Goal: Task Accomplishment & Management: Manage account settings

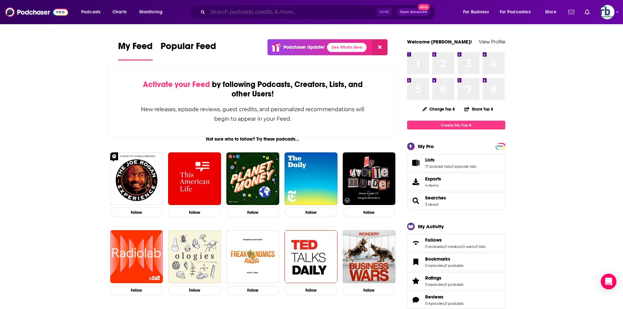
click at [289, 12] on input "Search podcasts, credits, & more..." at bounding box center [292, 12] width 169 height 10
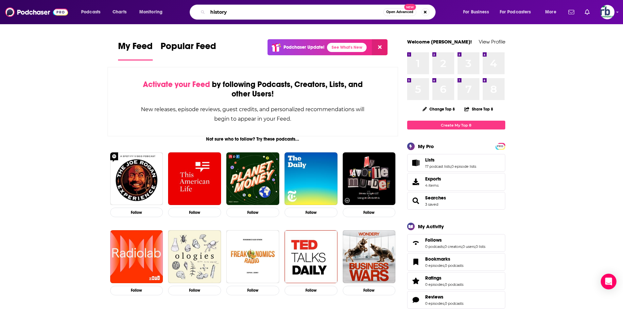
type input "history"
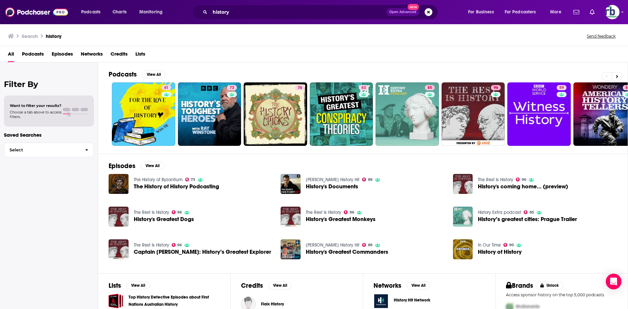
click at [35, 54] on span "Podcasts" at bounding box center [33, 55] width 22 height 13
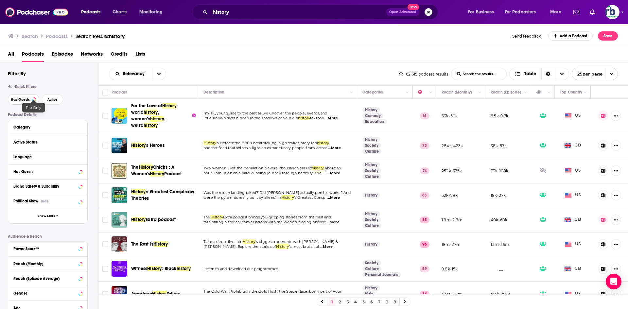
click at [28, 99] on span "Has Guests" at bounding box center [20, 100] width 19 height 4
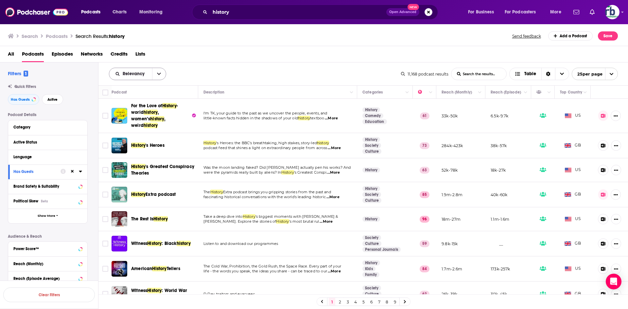
click at [159, 75] on icon "open menu" at bounding box center [159, 74] width 4 height 2
click at [131, 130] on span "Power Score" at bounding box center [141, 130] width 39 height 4
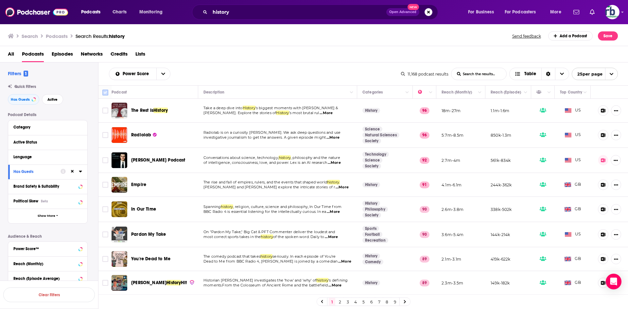
click at [106, 93] on input "Toggle select all" at bounding box center [105, 93] width 6 height 6
checkbox input "true"
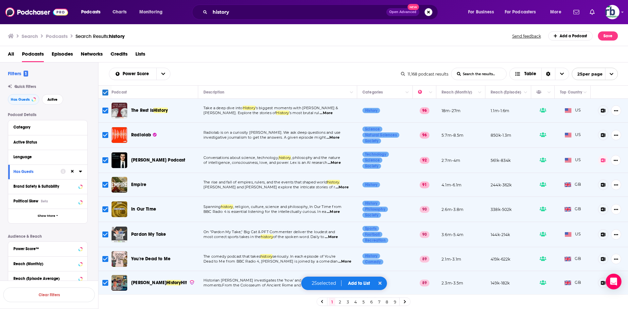
click at [357, 282] on button "Add to List" at bounding box center [359, 283] width 32 height 6
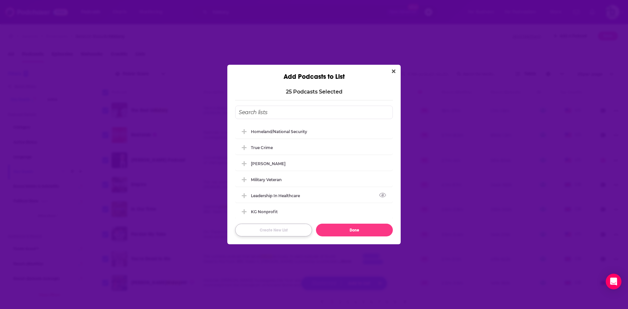
click at [281, 228] on button "Create New List" at bounding box center [273, 230] width 77 height 13
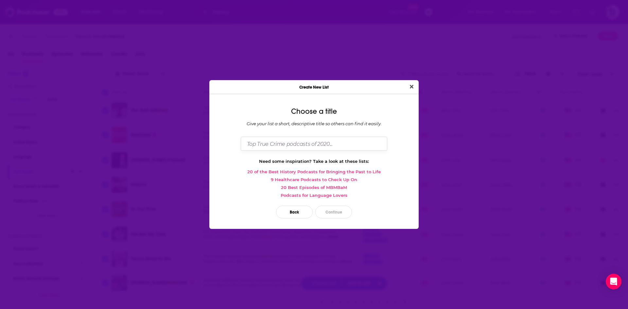
click at [284, 144] on input "Dialog" at bounding box center [314, 144] width 146 height 14
type input "History"
click at [331, 213] on button "Continue" at bounding box center [333, 212] width 37 height 13
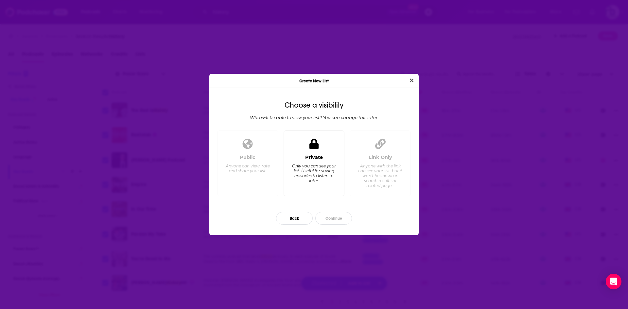
click at [320, 154] on div "Private Only you can see your list. Useful for saving episodes to listen to lat…" at bounding box center [313, 163] width 61 height 66
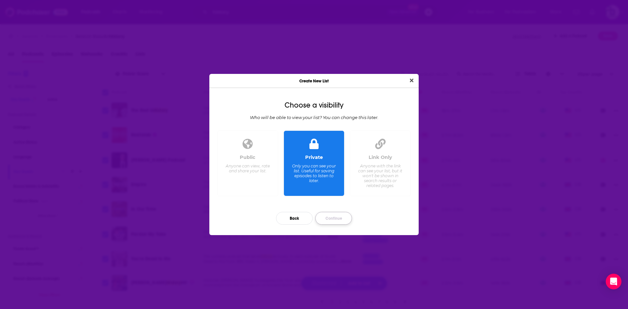
click at [334, 215] on button "Continue" at bounding box center [333, 218] width 37 height 13
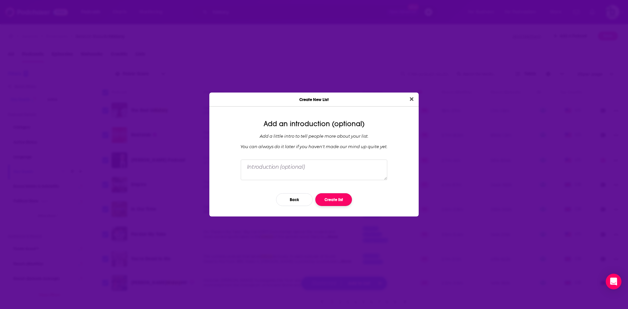
click at [327, 198] on button "Create list" at bounding box center [333, 199] width 37 height 13
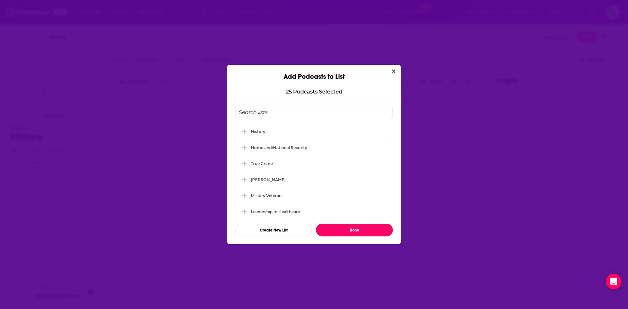
click at [339, 231] on button "Done" at bounding box center [354, 230] width 77 height 13
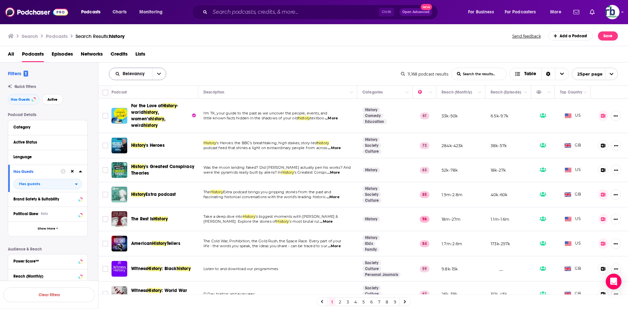
click at [160, 76] on icon "open menu" at bounding box center [159, 74] width 4 height 5
click at [136, 128] on span "Power Score" at bounding box center [141, 130] width 39 height 4
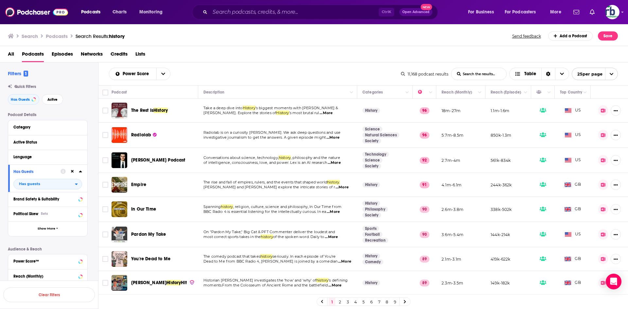
scroll to position [196, 0]
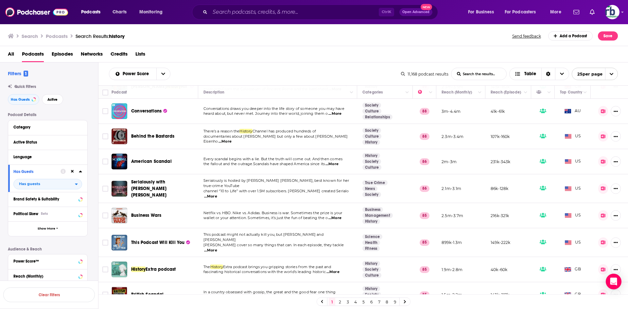
click at [340, 302] on link "2" at bounding box center [339, 302] width 7 height 8
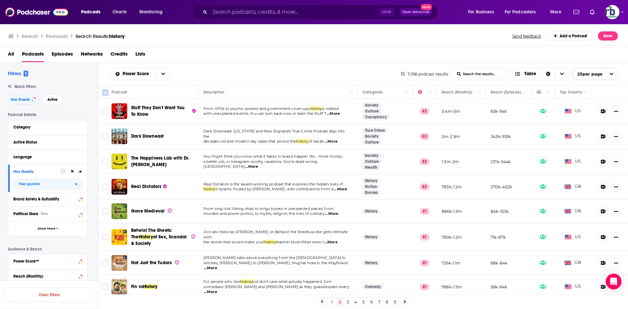
click at [106, 93] on input "Toggle select all" at bounding box center [105, 93] width 6 height 6
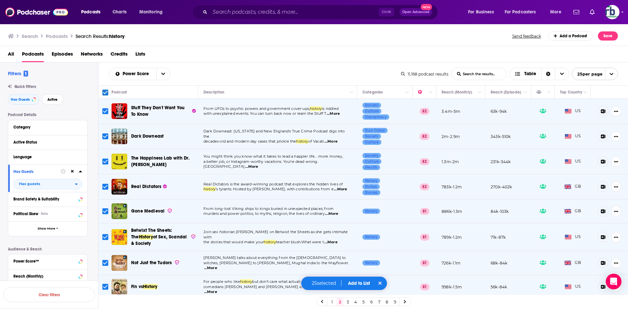
click at [346, 301] on link "3" at bounding box center [347, 302] width 7 height 8
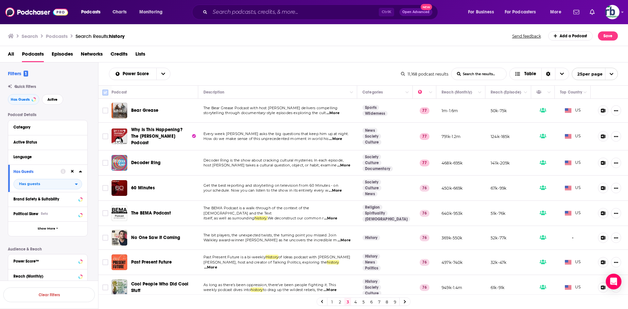
click at [104, 94] on input "Toggle select all" at bounding box center [105, 93] width 6 height 6
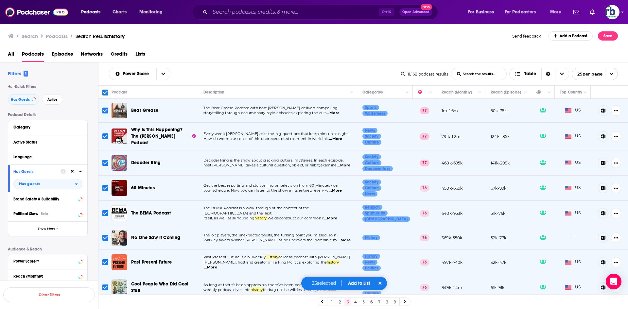
click at [339, 302] on link "2" at bounding box center [339, 302] width 7 height 8
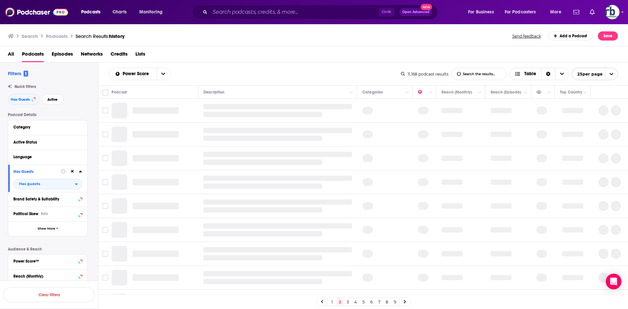
click at [613, 73] on span "open menu" at bounding box center [611, 74] width 12 height 12
click at [612, 73] on icon "open menu" at bounding box center [611, 74] width 4 height 4
click at [612, 69] on span "open menu" at bounding box center [611, 74] width 12 height 12
click at [590, 109] on button "100 per page" at bounding box center [594, 107] width 45 height 10
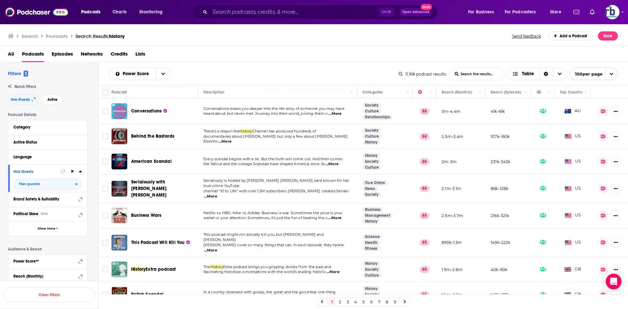
scroll to position [392, 0]
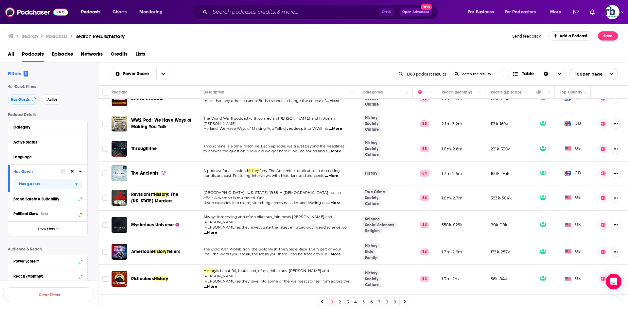
drag, startPoint x: 105, startPoint y: 92, endPoint x: 374, endPoint y: 309, distance: 345.0
click at [105, 92] on input "Toggle select all" at bounding box center [105, 93] width 6 height 6
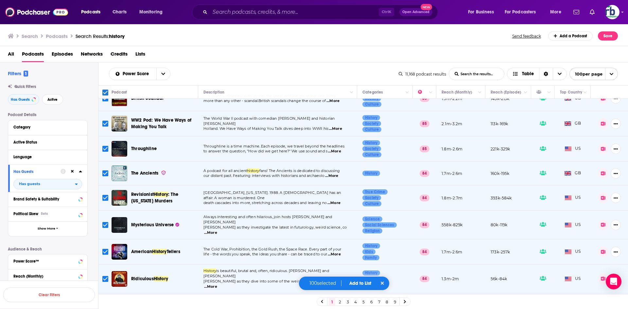
click at [361, 282] on button "Add to List" at bounding box center [360, 283] width 32 height 6
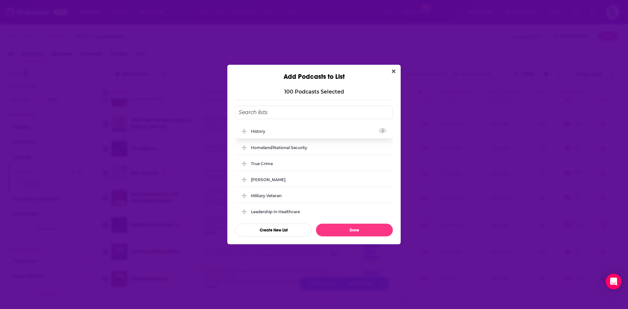
click at [242, 130] on icon "Add Podcast To List" at bounding box center [244, 131] width 5 height 6
click at [370, 228] on button "Done" at bounding box center [354, 230] width 77 height 13
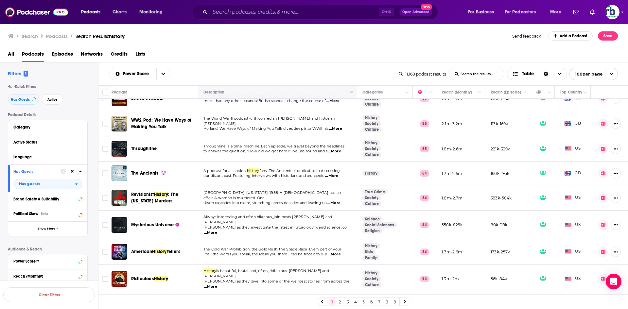
drag, startPoint x: 339, startPoint y: 302, endPoint x: 238, endPoint y: 88, distance: 236.3
click at [339, 302] on link "2" at bounding box center [339, 302] width 7 height 8
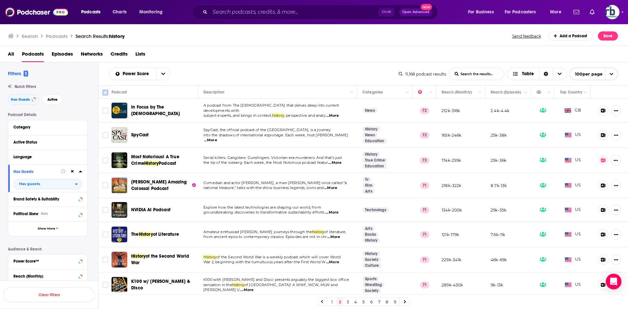
click at [105, 91] on input "Toggle select all" at bounding box center [105, 93] width 6 height 6
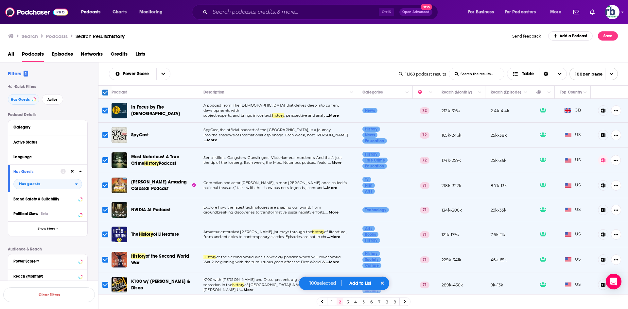
click at [356, 282] on button "Add to List" at bounding box center [360, 283] width 32 height 6
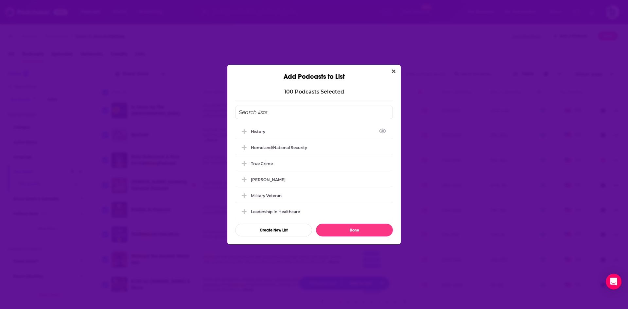
click at [245, 131] on icon "Add Podcast To List" at bounding box center [244, 131] width 5 height 5
click at [360, 228] on button "Done" at bounding box center [354, 230] width 77 height 13
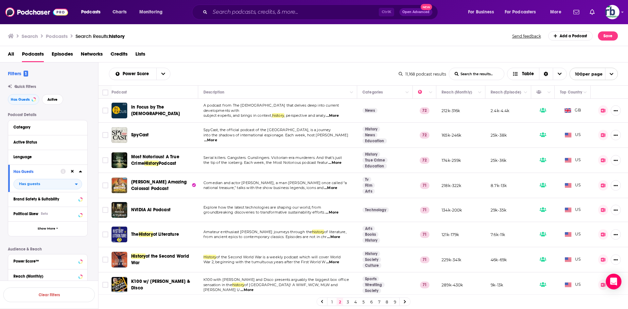
drag, startPoint x: 347, startPoint y: 302, endPoint x: 421, endPoint y: 301, distance: 73.9
click at [347, 302] on link "3" at bounding box center [347, 302] width 7 height 8
click at [348, 301] on link "3" at bounding box center [347, 302] width 7 height 8
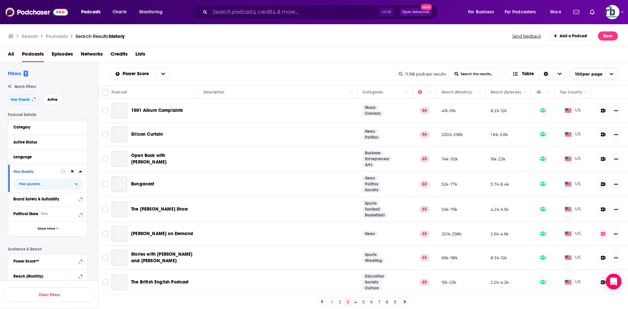
click at [106, 92] on input "Toggle select all" at bounding box center [105, 93] width 6 height 6
checkbox input "true"
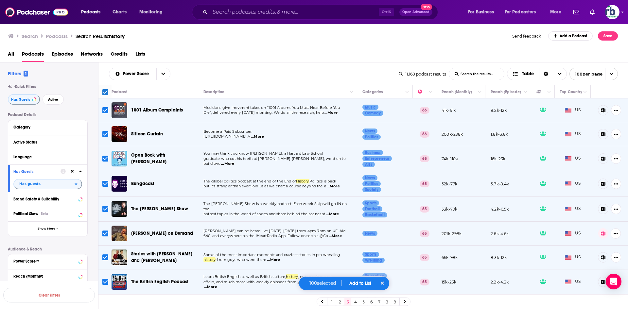
click at [354, 283] on button "Add to List" at bounding box center [360, 283] width 32 height 6
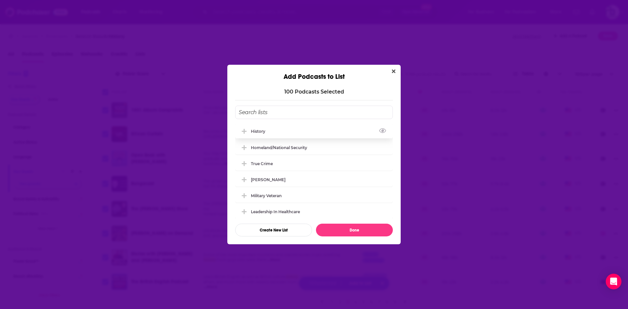
click at [243, 131] on icon "Add Podcast To List" at bounding box center [244, 131] width 5 height 5
click at [337, 229] on button "Done" at bounding box center [354, 230] width 77 height 13
checkbox input "false"
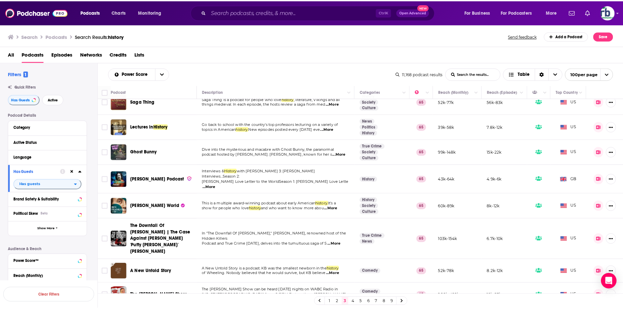
scroll to position [588, 0]
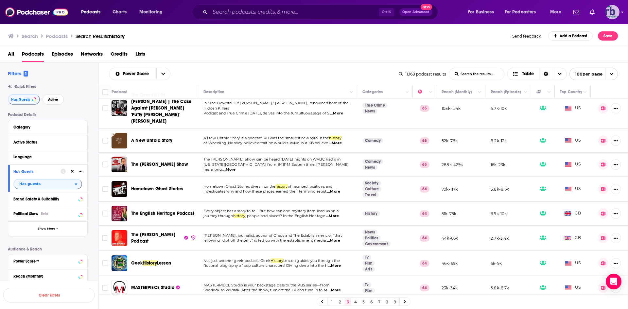
click at [623, 14] on icon "Show profile menu" at bounding box center [622, 12] width 3 height 4
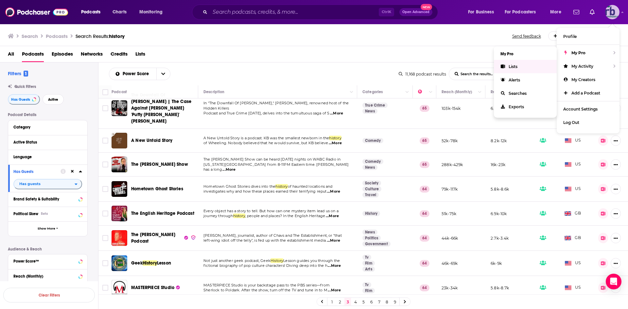
click at [516, 65] on span "Lists" at bounding box center [512, 66] width 9 height 5
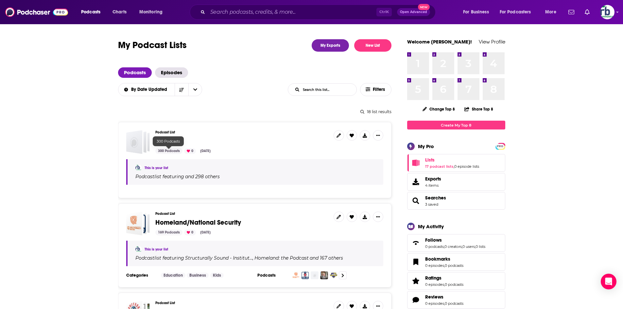
click at [165, 147] on div "Podcast List History 300 Podcasts 0 Oct 8, 2025" at bounding box center [241, 142] width 173 height 24
click at [169, 150] on div "300 Podcasts" at bounding box center [168, 151] width 27 height 6
click at [172, 152] on div "300 Podcasts" at bounding box center [168, 151] width 27 height 6
click at [165, 131] on h3 "Podcast List" at bounding box center [241, 132] width 173 height 4
click at [165, 150] on div "300 Podcasts" at bounding box center [168, 151] width 27 height 6
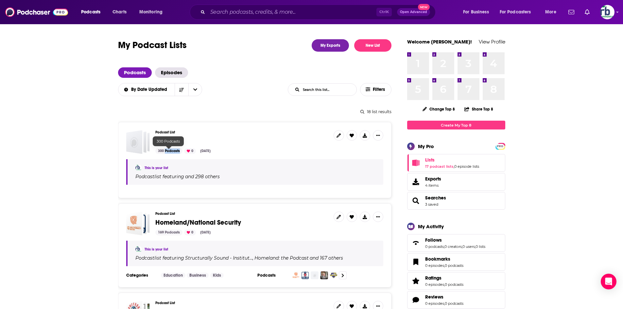
click at [165, 150] on div "300 Podcasts" at bounding box center [168, 151] width 27 height 6
click at [166, 139] on span "History" at bounding box center [165, 141] width 21 height 8
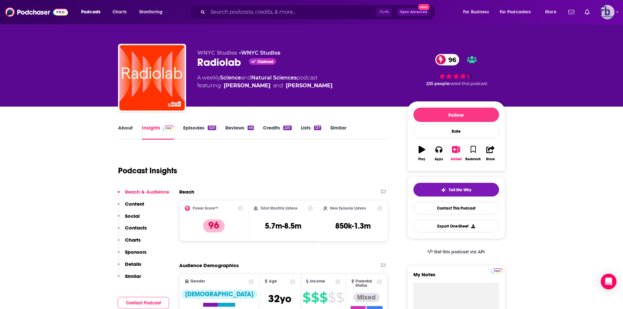
click at [605, 13] on img "Logged in as johannarb" at bounding box center [607, 12] width 14 height 14
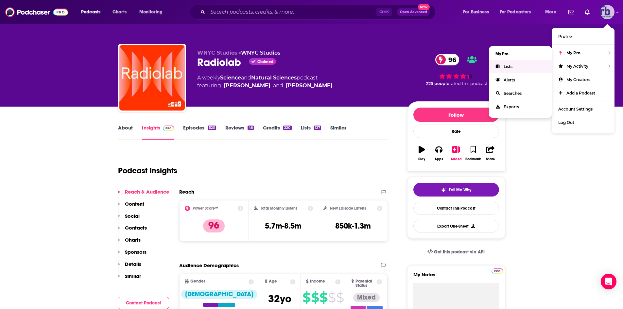
click at [505, 70] on link "Lists" at bounding box center [520, 66] width 63 height 13
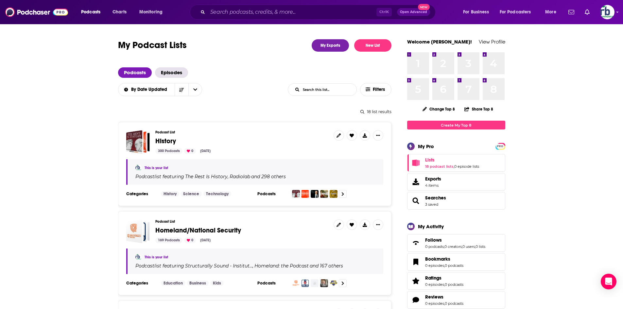
click at [162, 140] on span "History" at bounding box center [165, 141] width 21 height 8
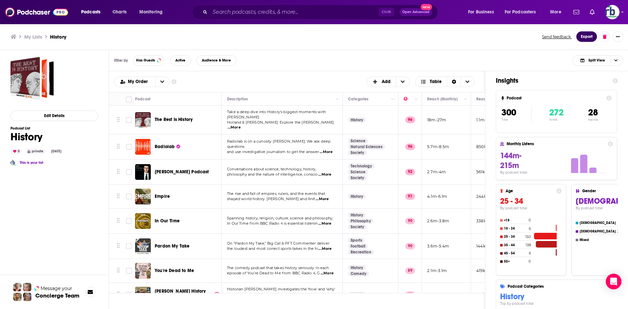
click at [583, 38] on button "Export" at bounding box center [586, 36] width 21 height 10
